Goal: Task Accomplishment & Management: Use online tool/utility

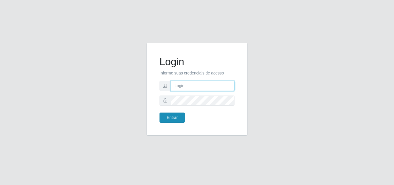
type input "[EMAIL_ADDRESS][DOMAIN_NAME]"
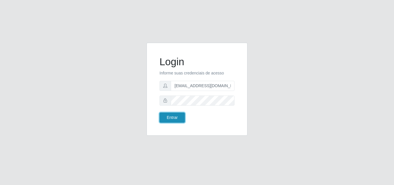
click at [175, 119] on button "Entrar" at bounding box center [171, 117] width 25 height 10
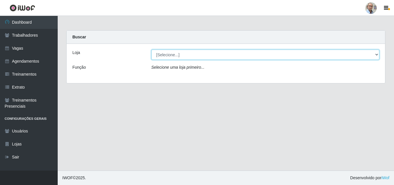
click at [377, 54] on select "[Selecione...] Mar Vermelho - Loja 04" at bounding box center [265, 55] width 228 height 10
select select "251"
click at [151, 50] on select "[Selecione...] Mar Vermelho - Loja 04" at bounding box center [265, 55] width 228 height 10
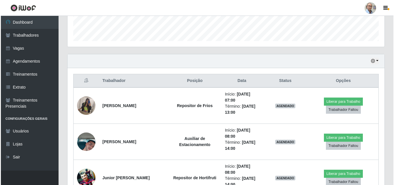
scroll to position [173, 0]
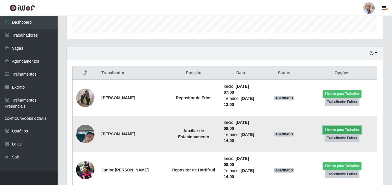
click at [338, 132] on button "Liberar para Trabalho" at bounding box center [342, 130] width 39 height 8
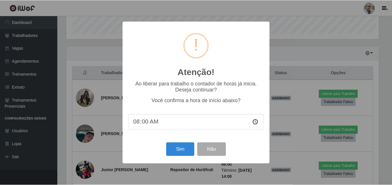
scroll to position [120, 314]
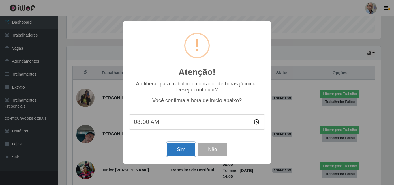
click at [183, 151] on button "Sim" at bounding box center [181, 149] width 28 height 14
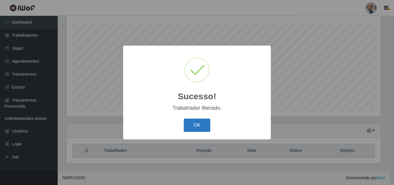
click at [199, 122] on button "OK" at bounding box center [197, 125] width 27 height 14
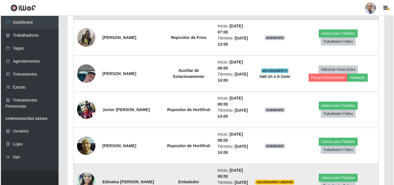
scroll to position [239, 0]
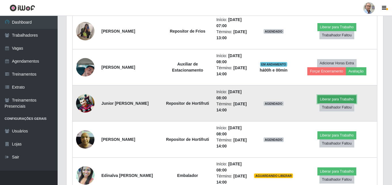
click at [339, 101] on button "Liberar para Trabalho" at bounding box center [336, 99] width 39 height 8
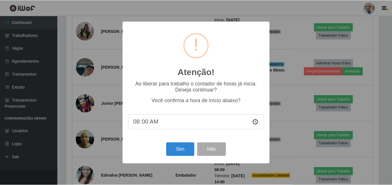
scroll to position [120, 314]
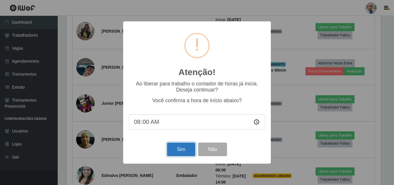
click at [187, 154] on button "Sim" at bounding box center [181, 149] width 28 height 14
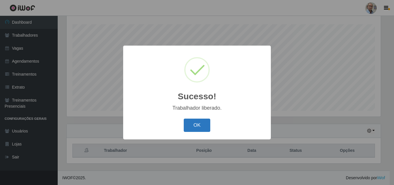
click at [201, 126] on button "OK" at bounding box center [197, 125] width 27 height 14
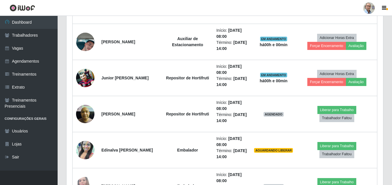
scroll to position [268, 0]
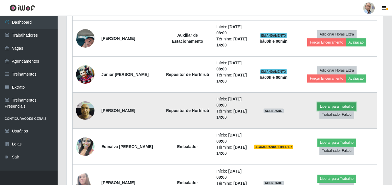
click at [334, 107] on button "Liberar para Trabalho" at bounding box center [336, 106] width 39 height 8
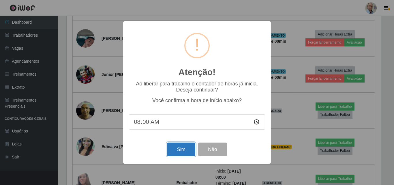
click at [182, 151] on button "Sim" at bounding box center [181, 149] width 28 height 14
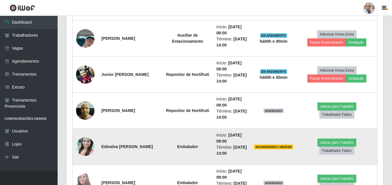
scroll to position [0, 0]
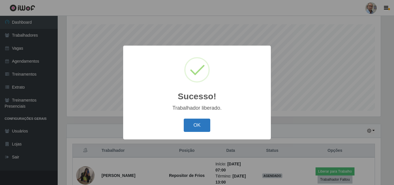
click at [201, 128] on button "OK" at bounding box center [197, 125] width 27 height 14
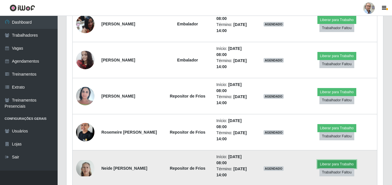
click at [330, 165] on button "Liberar para Trabalho" at bounding box center [336, 164] width 39 height 8
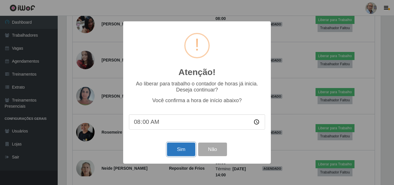
click at [185, 148] on button "Sim" at bounding box center [181, 149] width 28 height 14
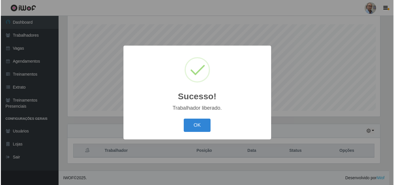
scroll to position [95, 0]
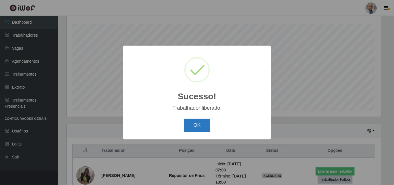
click at [198, 127] on button "OK" at bounding box center [197, 125] width 27 height 14
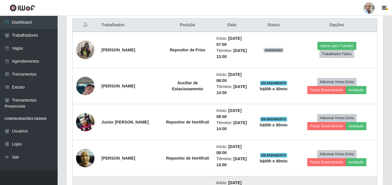
scroll to position [211, 0]
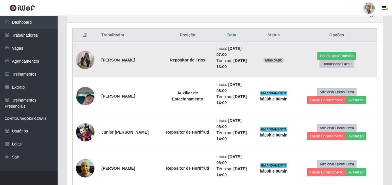
click at [86, 59] on img at bounding box center [85, 60] width 18 height 24
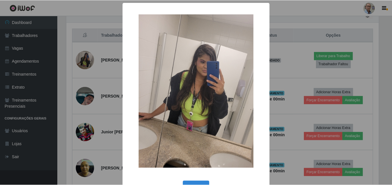
scroll to position [19, 0]
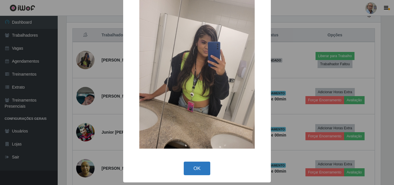
click at [195, 162] on button "OK" at bounding box center [197, 168] width 27 height 14
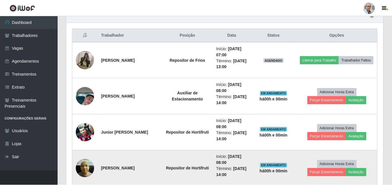
scroll to position [120, 317]
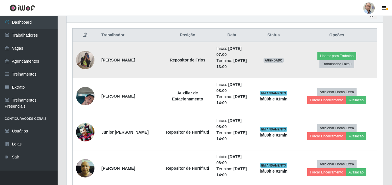
click at [86, 57] on img at bounding box center [85, 60] width 18 height 24
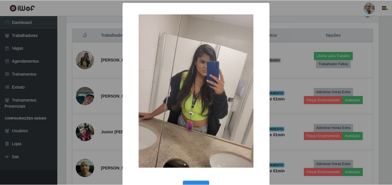
scroll to position [19, 0]
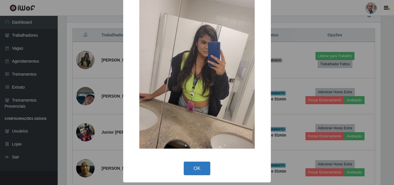
click at [201, 166] on button "OK" at bounding box center [197, 168] width 27 height 14
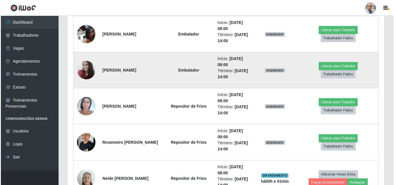
scroll to position [499, 0]
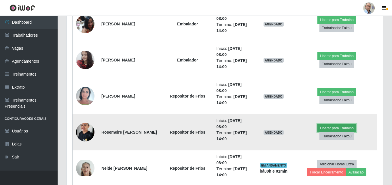
click at [341, 129] on button "Liberar para Trabalho" at bounding box center [336, 128] width 39 height 8
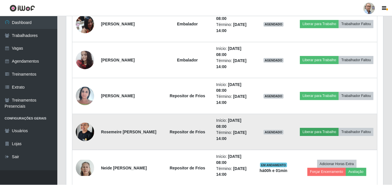
scroll to position [120, 314]
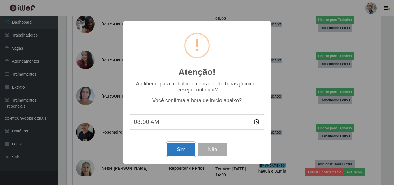
click at [190, 150] on button "Sim" at bounding box center [181, 149] width 28 height 14
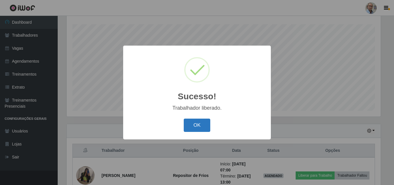
click at [199, 123] on button "OK" at bounding box center [197, 125] width 27 height 14
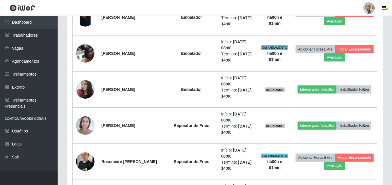
scroll to position [470, 0]
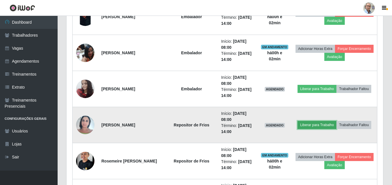
click at [317, 124] on button "Liberar para Trabalho" at bounding box center [317, 125] width 39 height 8
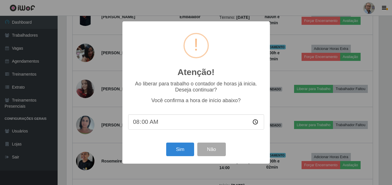
scroll to position [120, 314]
click at [181, 150] on button "Sim" at bounding box center [181, 149] width 28 height 14
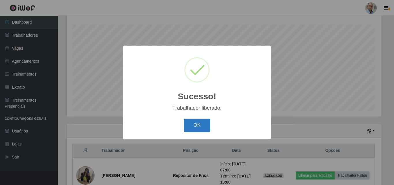
click at [199, 128] on button "OK" at bounding box center [197, 125] width 27 height 14
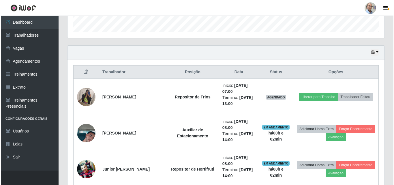
scroll to position [182, 0]
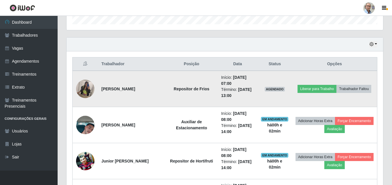
click at [88, 88] on img at bounding box center [85, 88] width 18 height 24
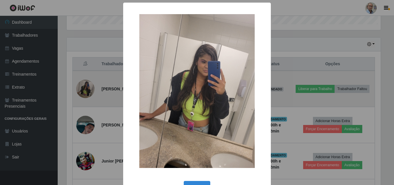
scroll to position [120, 314]
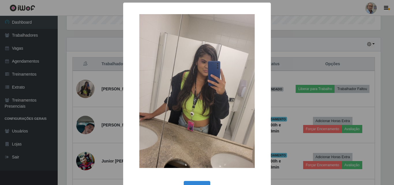
click at [196, 115] on img at bounding box center [196, 91] width 115 height 154
click at [201, 97] on img at bounding box center [196, 91] width 115 height 154
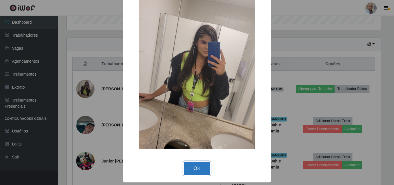
click at [197, 168] on button "OK" at bounding box center [197, 168] width 27 height 14
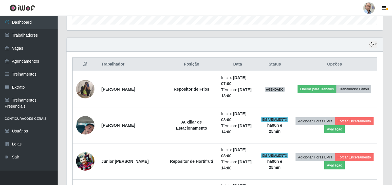
scroll to position [182, 0]
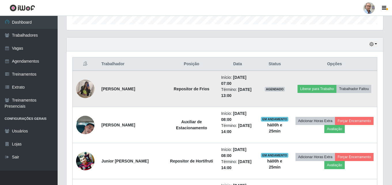
click at [82, 90] on img at bounding box center [85, 88] width 18 height 24
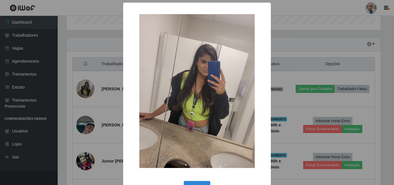
click at [79, 86] on div "× OK Cancel" at bounding box center [197, 92] width 394 height 185
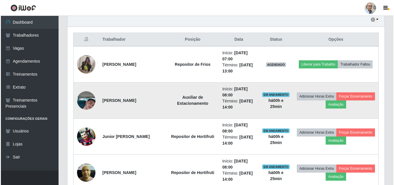
scroll to position [239, 0]
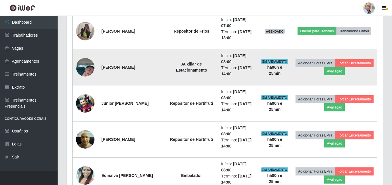
click at [89, 73] on img at bounding box center [85, 67] width 18 height 33
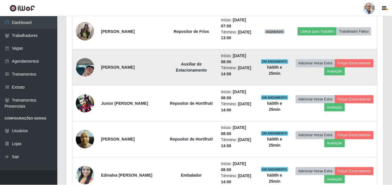
scroll to position [120, 314]
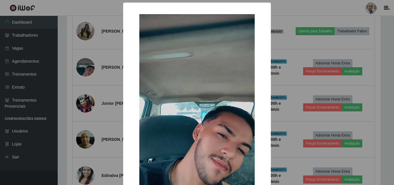
click at [86, 71] on div "× OK Cancel" at bounding box center [197, 92] width 394 height 185
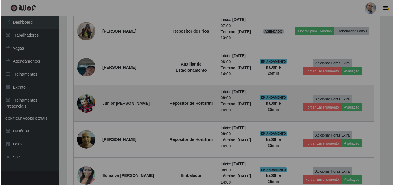
scroll to position [120, 317]
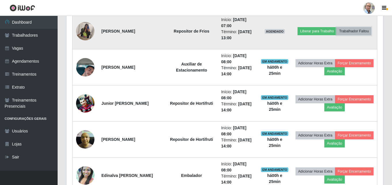
click at [358, 30] on button "Trabalhador Faltou" at bounding box center [354, 31] width 35 height 8
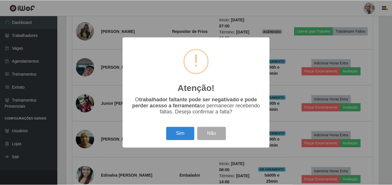
scroll to position [120, 314]
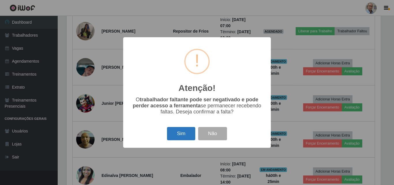
click at [186, 135] on button "Sim" at bounding box center [181, 134] width 28 height 14
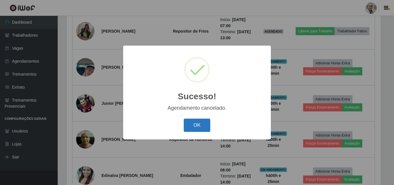
click at [192, 120] on button "OK" at bounding box center [197, 125] width 27 height 14
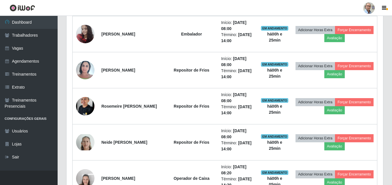
scroll to position [499, 0]
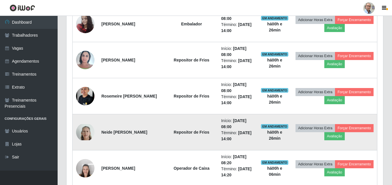
click at [86, 133] on img at bounding box center [85, 132] width 18 height 16
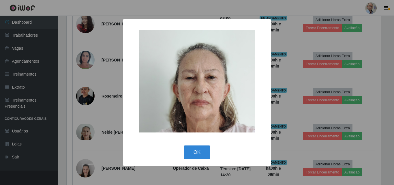
click at [210, 127] on img at bounding box center [196, 81] width 115 height 102
click at [373, 90] on div "× OK Cancel" at bounding box center [197, 92] width 394 height 185
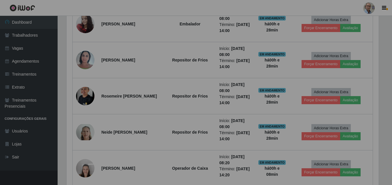
scroll to position [120, 317]
